Goal: Information Seeking & Learning: Learn about a topic

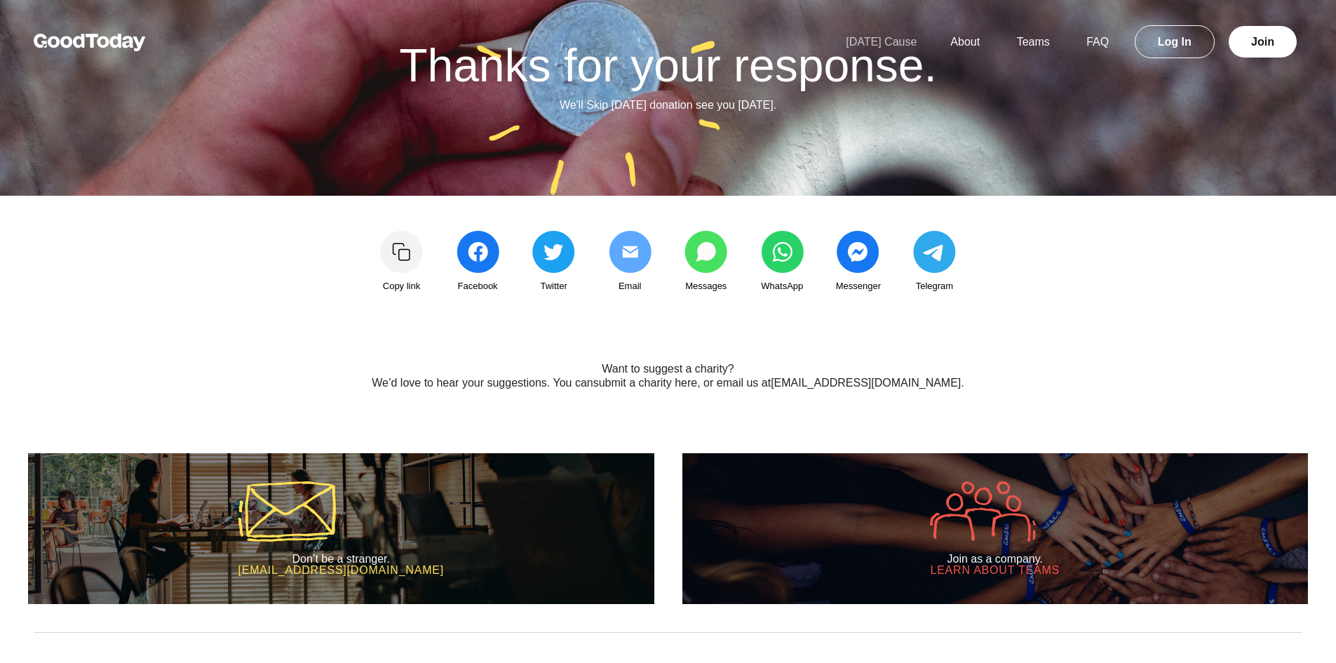
click at [898, 43] on link "[DATE] Cause" at bounding box center [881, 42] width 104 height 12
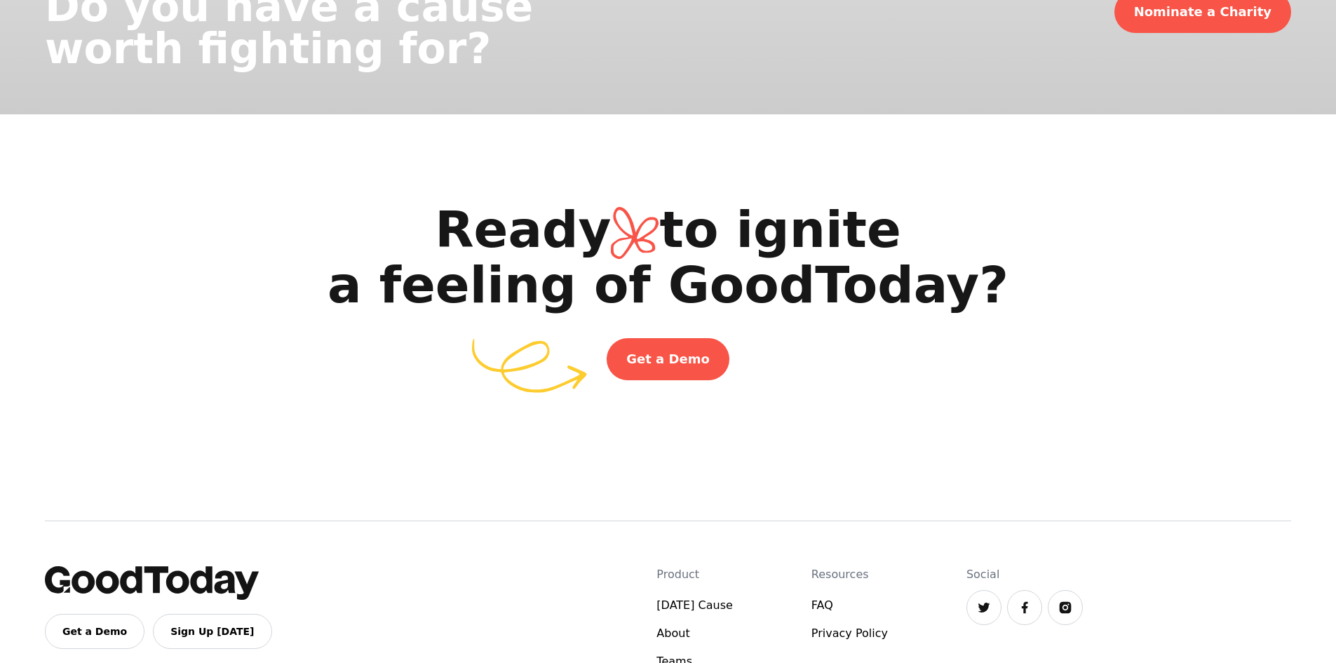
scroll to position [2619, 0]
